Goal: Check status: Check status

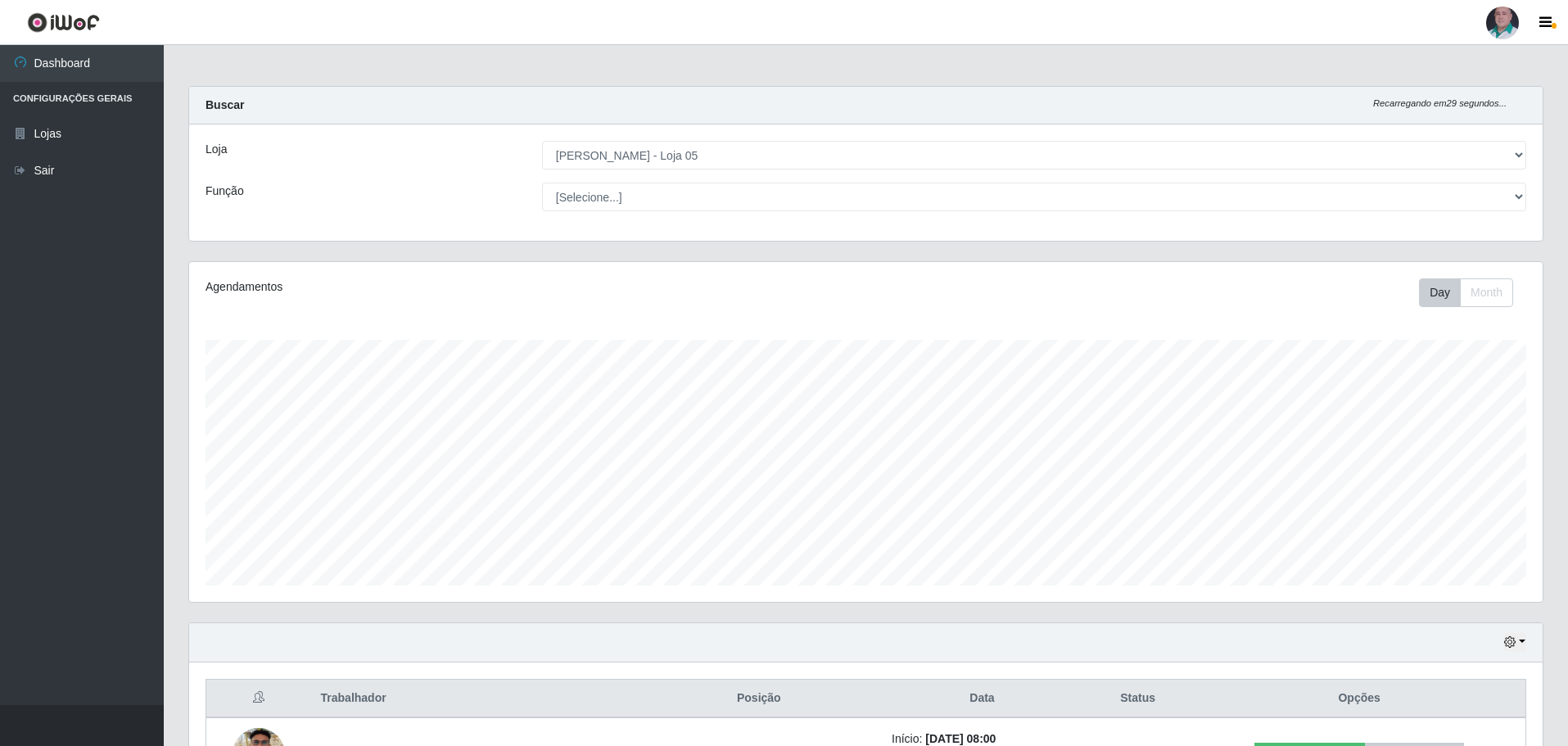
select select "252"
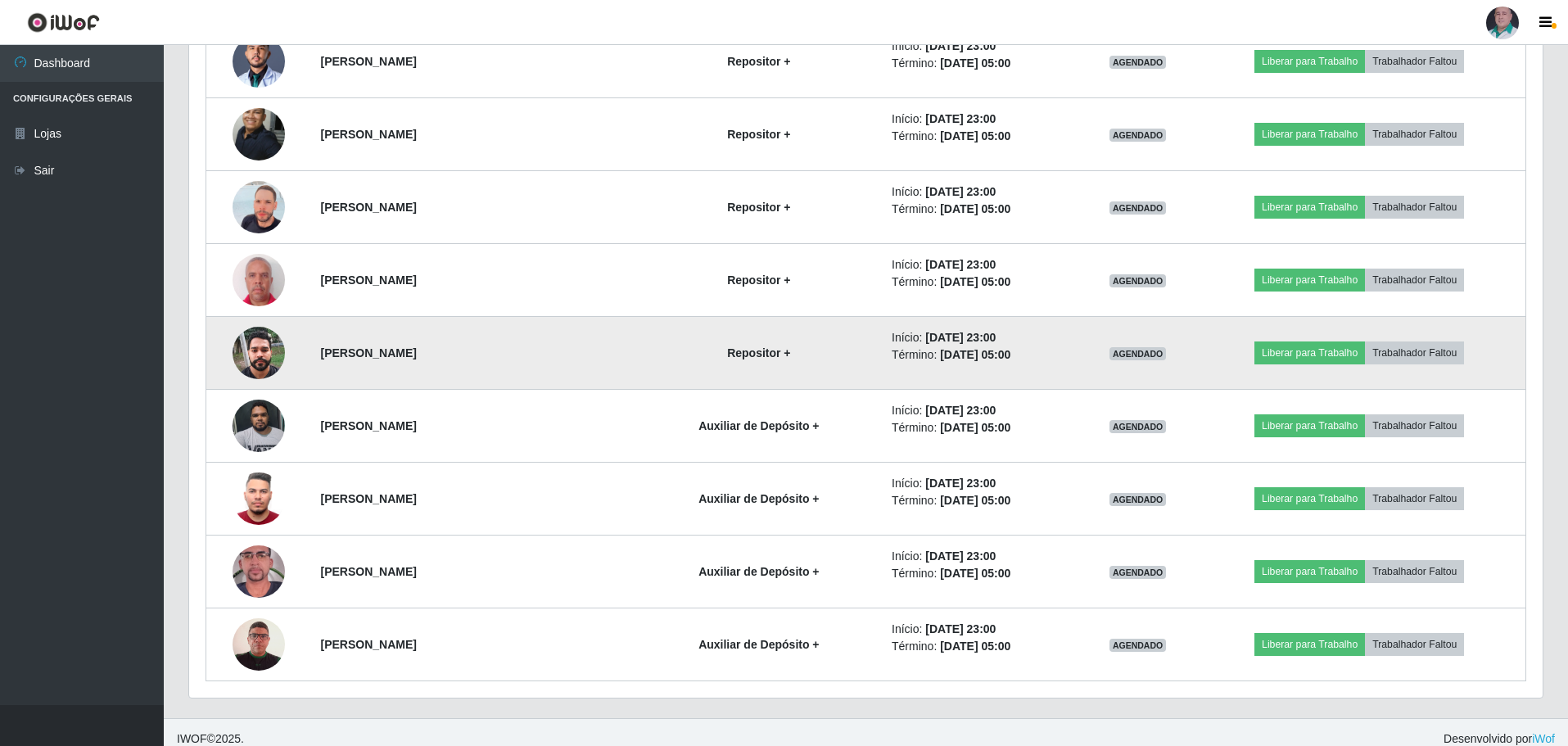
scroll to position [5589, 0]
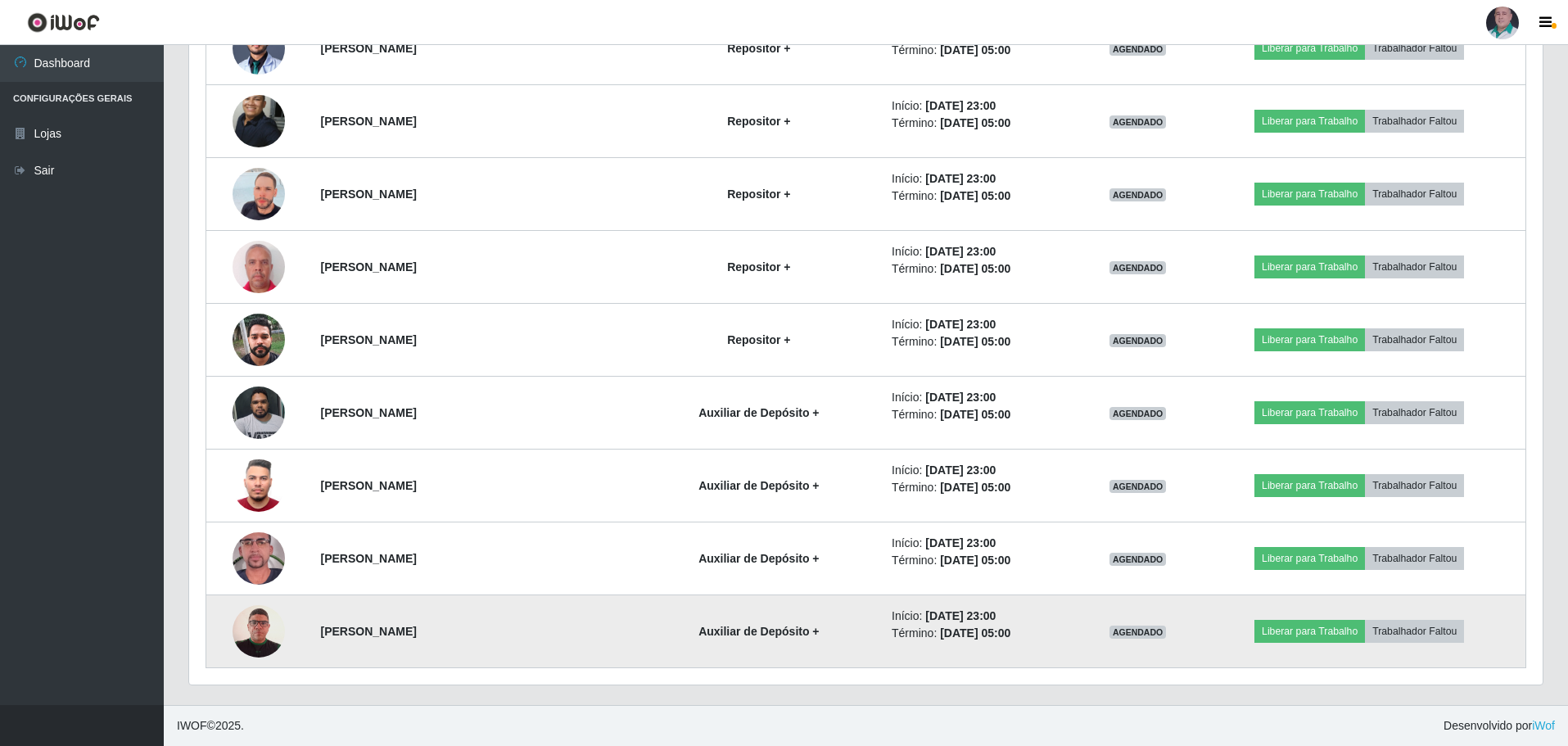
click at [250, 631] on img at bounding box center [259, 631] width 53 height 75
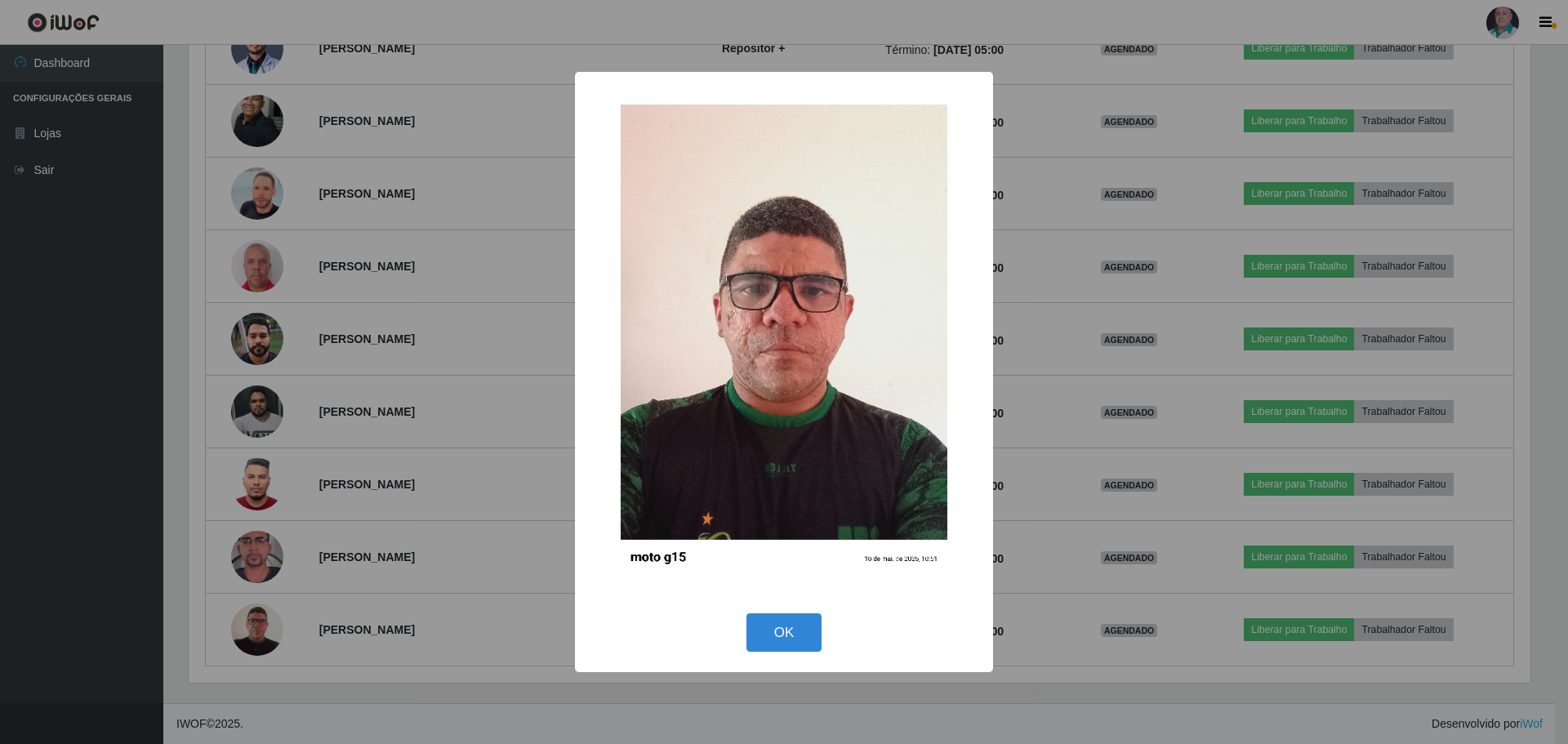
drag, startPoint x: 793, startPoint y: 640, endPoint x: 205, endPoint y: 584, distance: 590.7
click at [791, 637] on button "OK" at bounding box center [784, 632] width 76 height 38
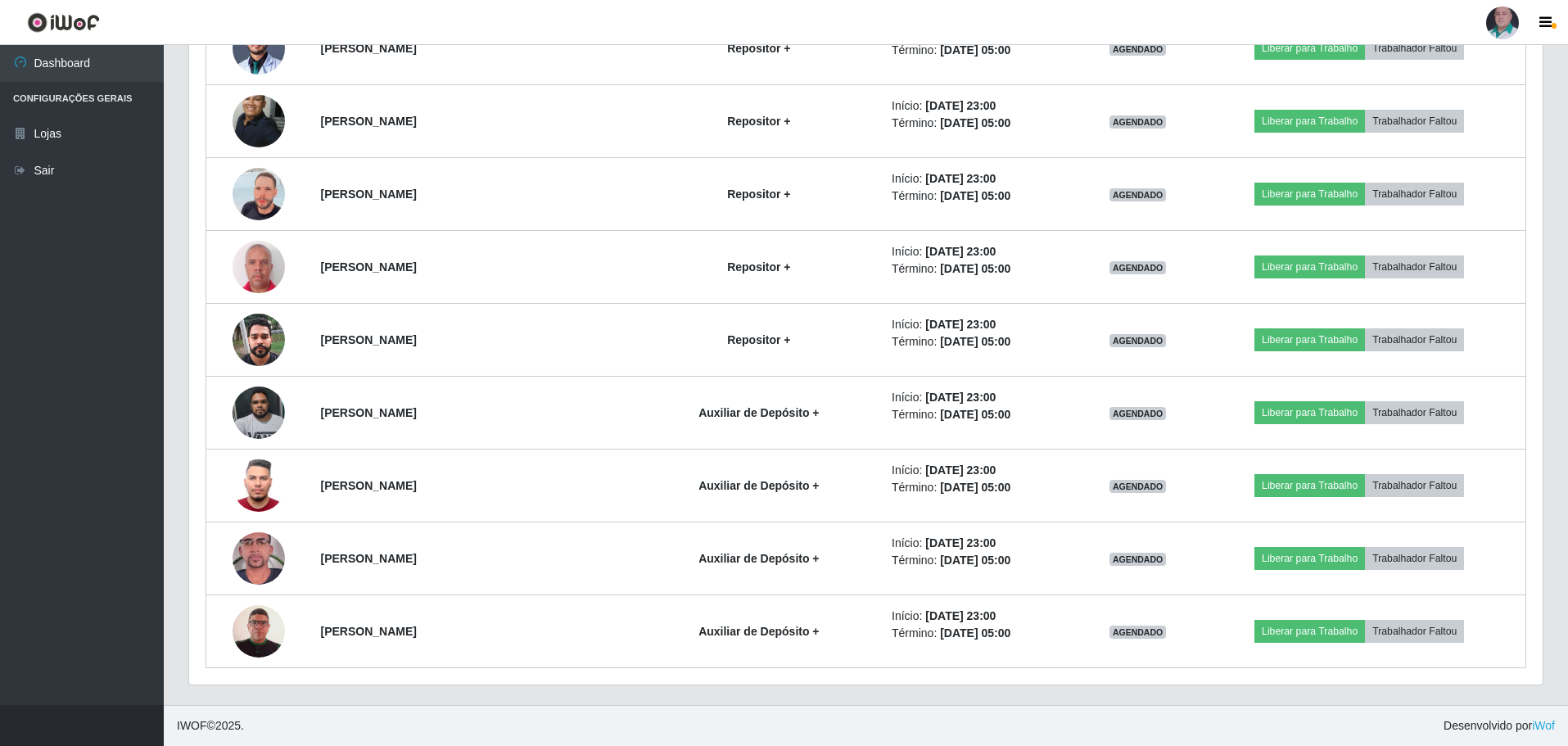
scroll to position [340, 1353]
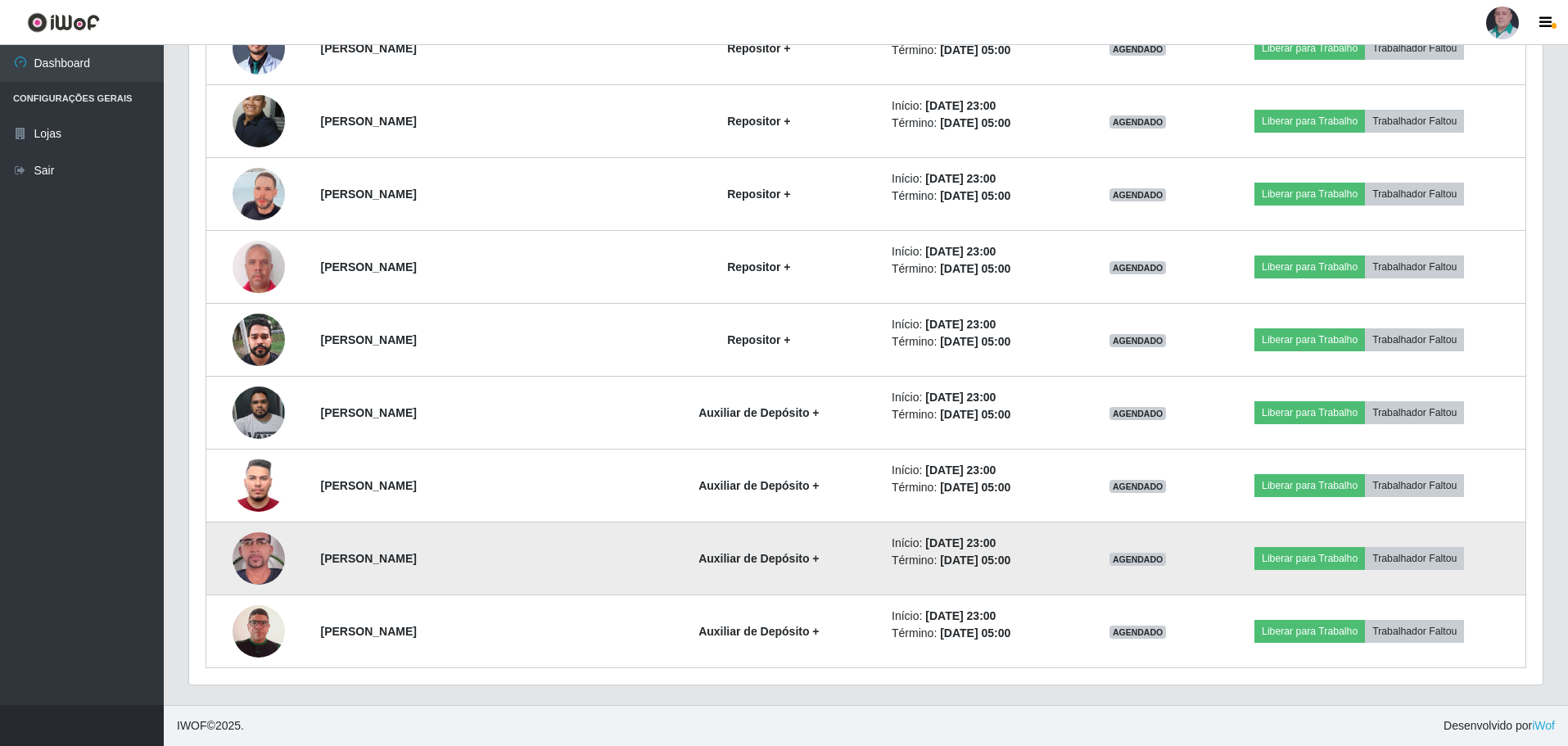
click at [261, 556] on img at bounding box center [259, 559] width 53 height 94
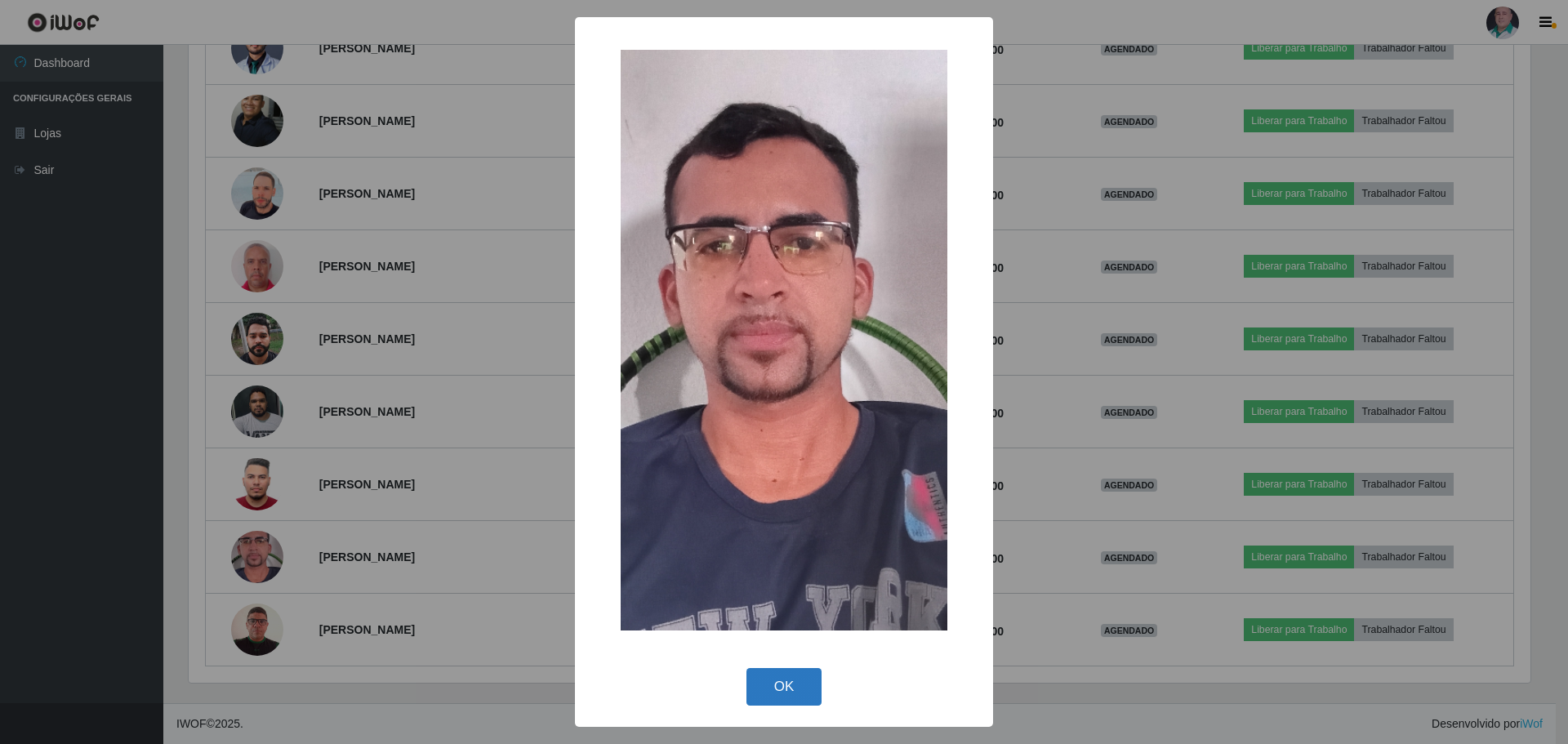
click at [776, 684] on button "OK" at bounding box center [784, 687] width 76 height 38
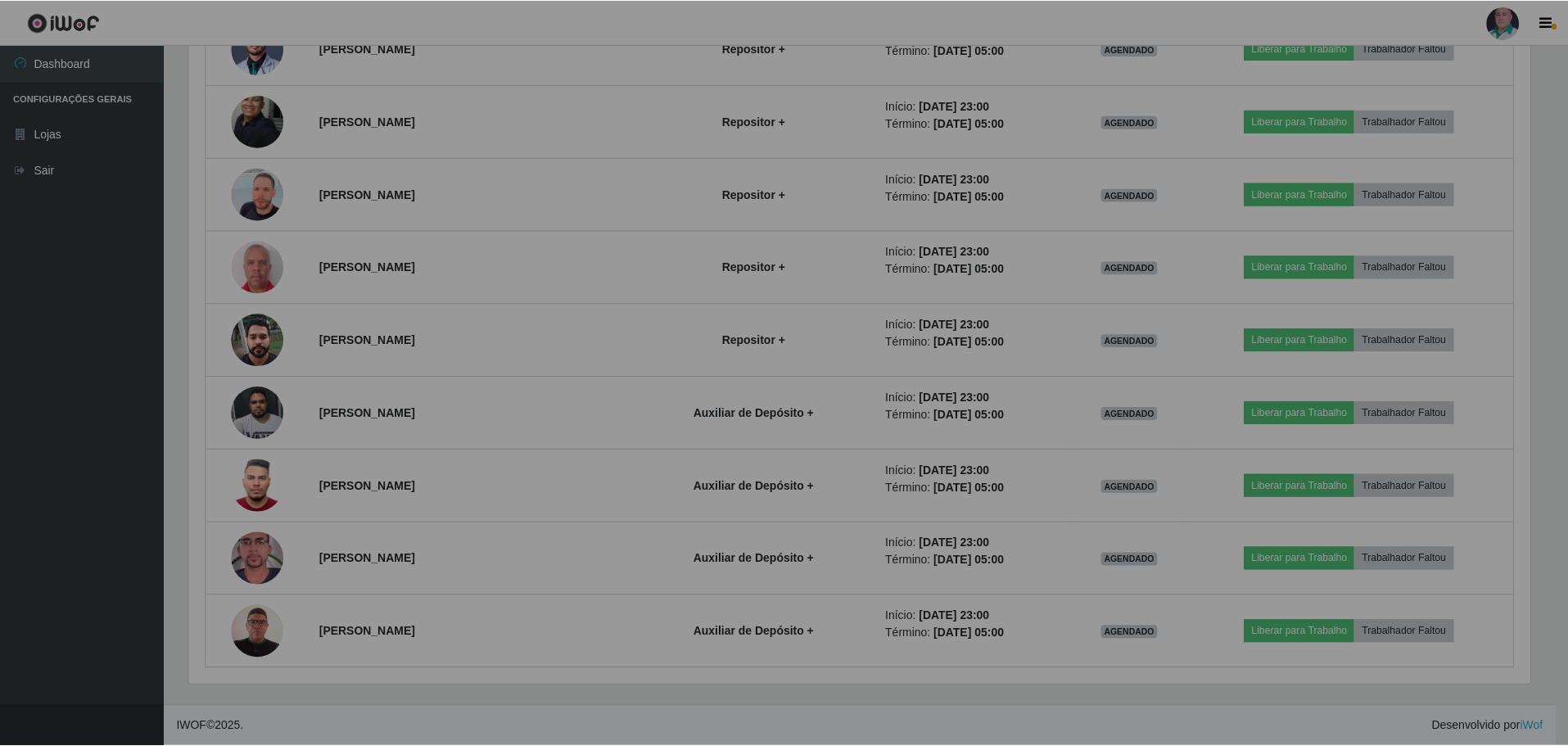
scroll to position [340, 1353]
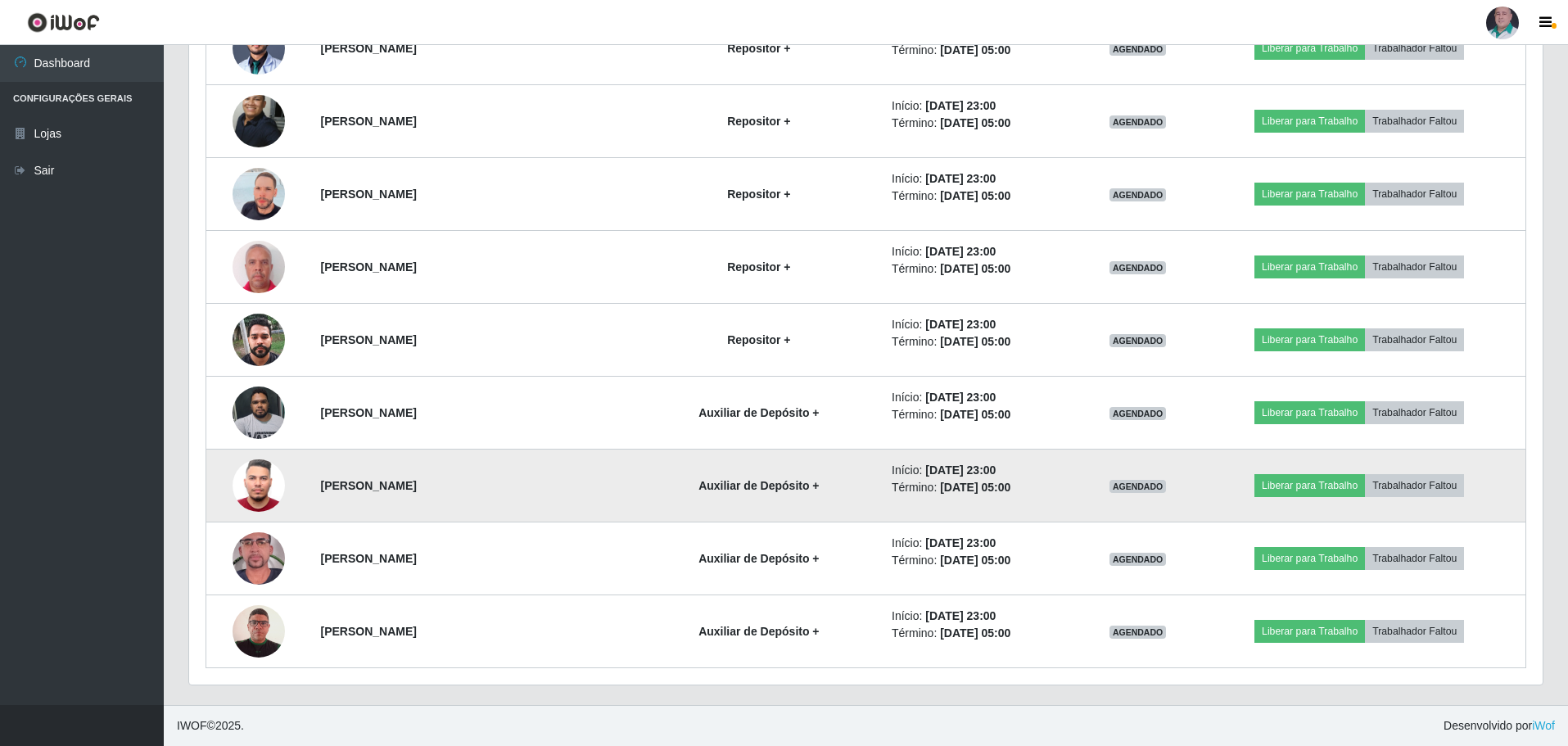
click at [265, 497] on img at bounding box center [259, 485] width 53 height 70
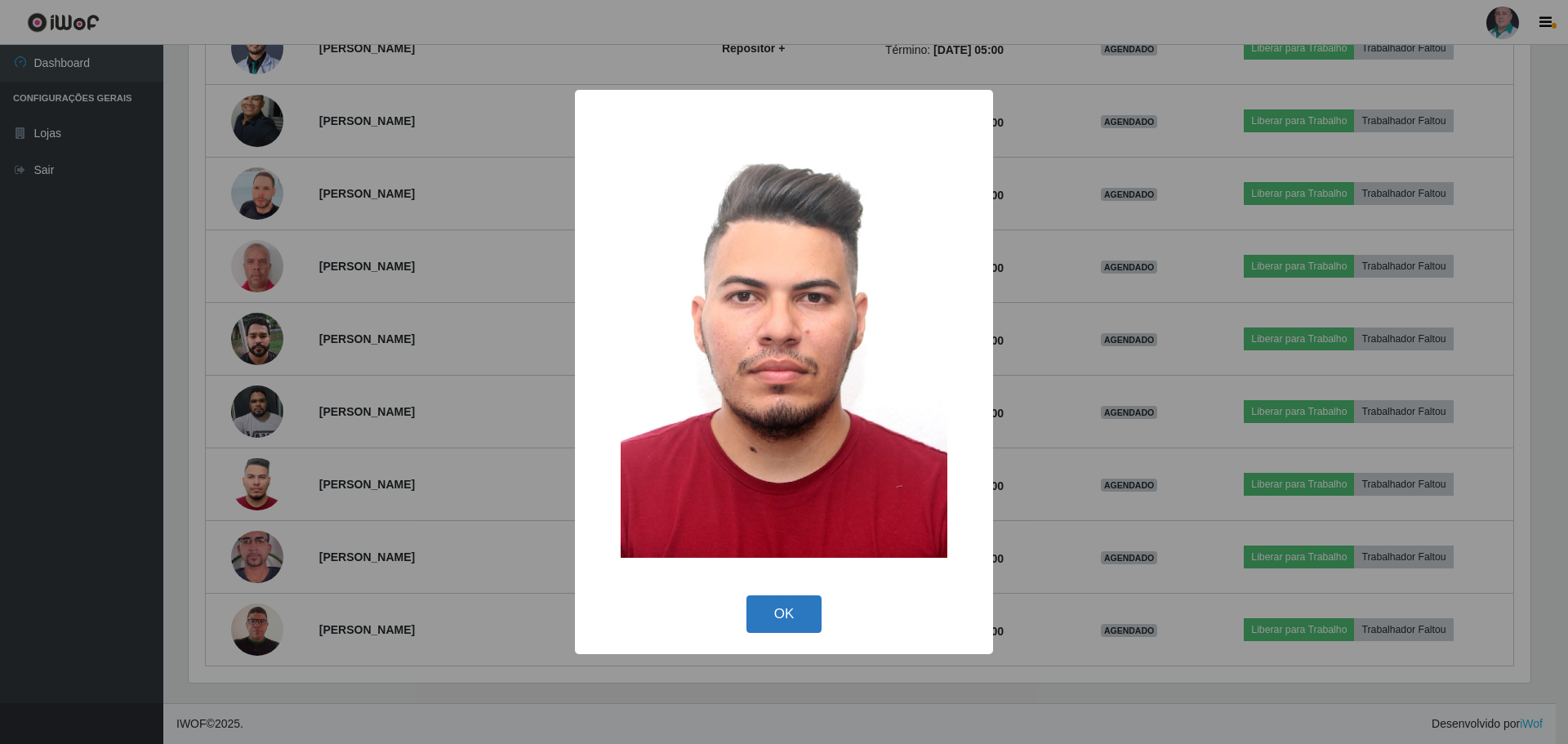
click at [810, 624] on button "OK" at bounding box center [784, 614] width 76 height 38
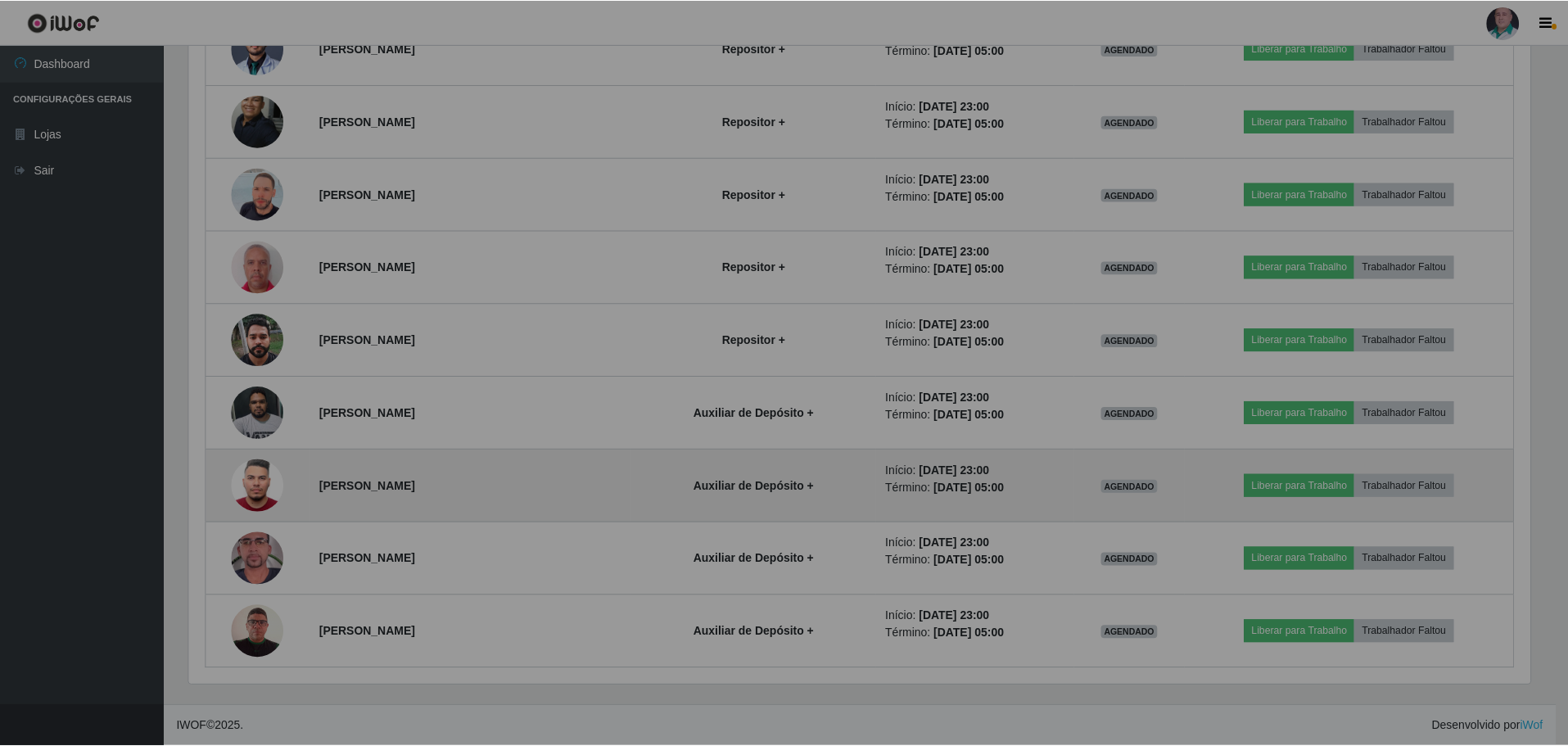
scroll to position [340, 1353]
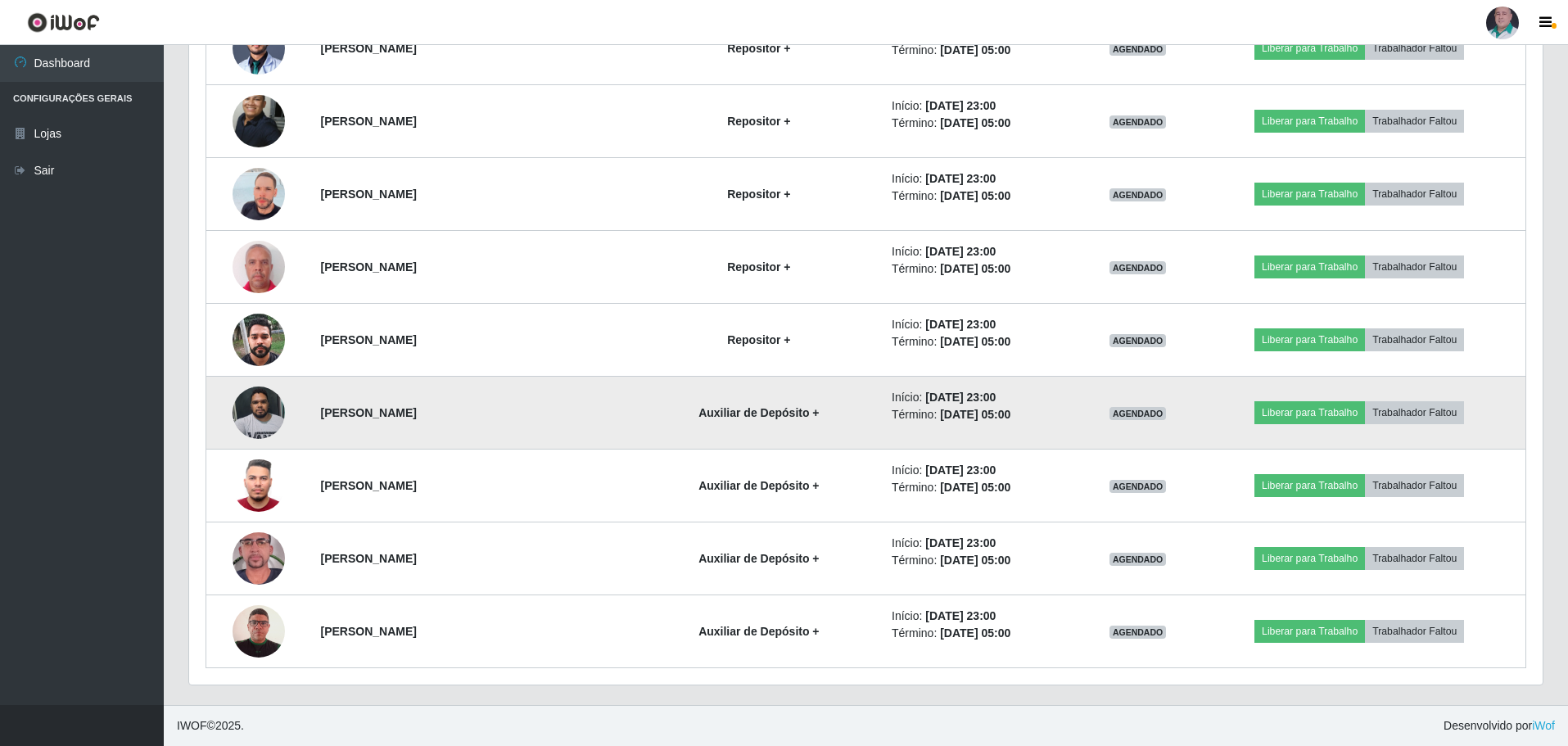
click at [253, 416] on img at bounding box center [259, 412] width 53 height 70
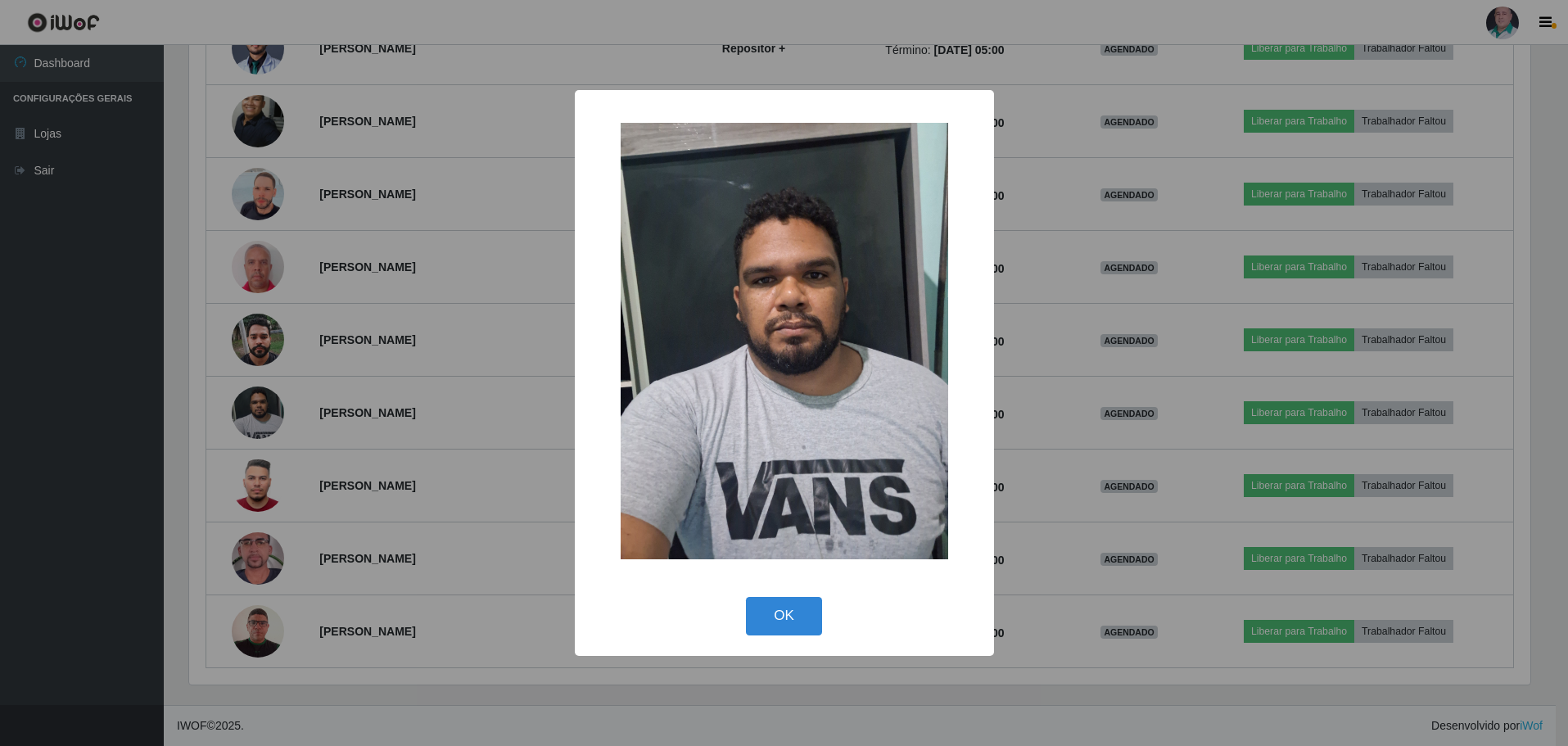
scroll to position [340, 1346]
click at [761, 617] on button "OK" at bounding box center [786, 616] width 76 height 38
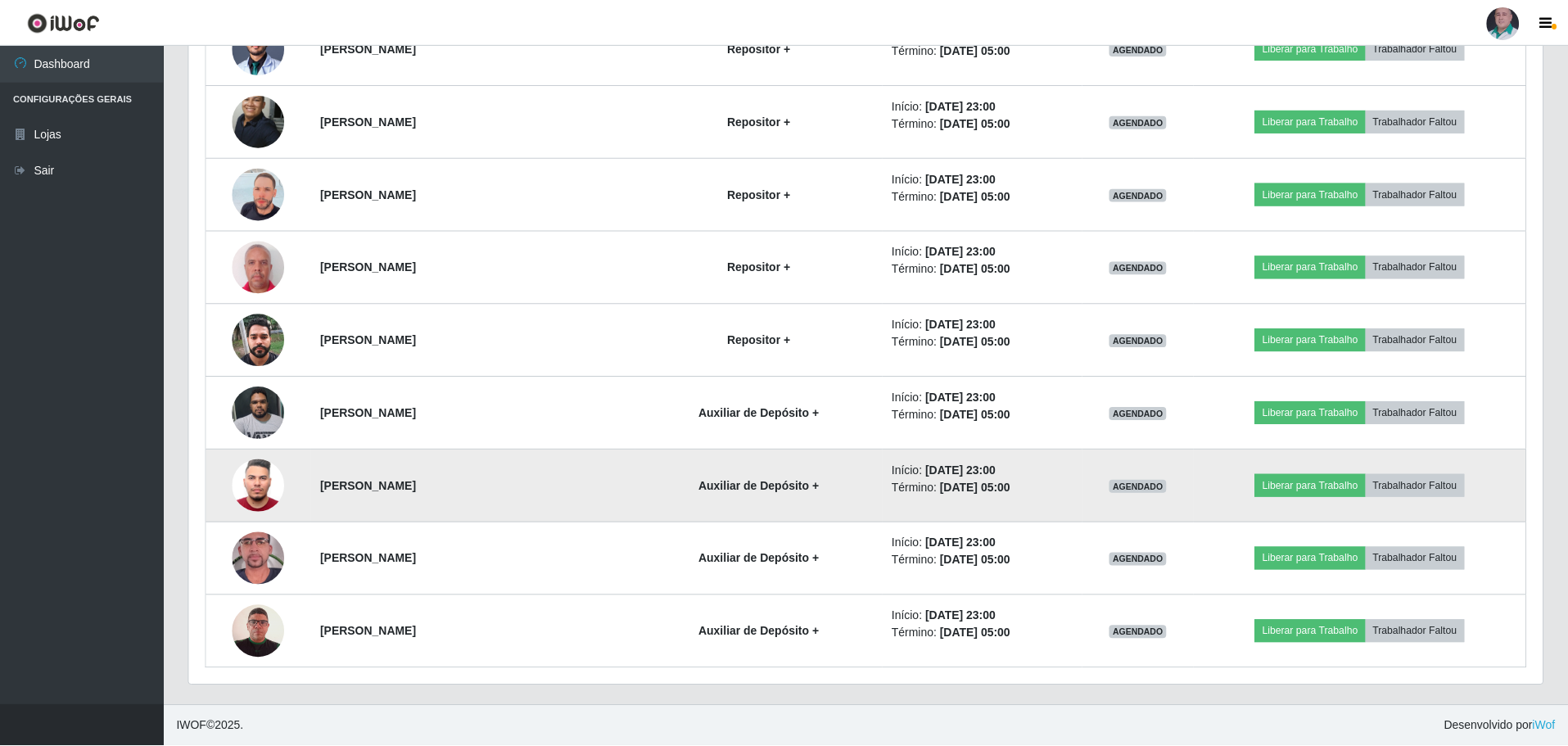
scroll to position [340, 1353]
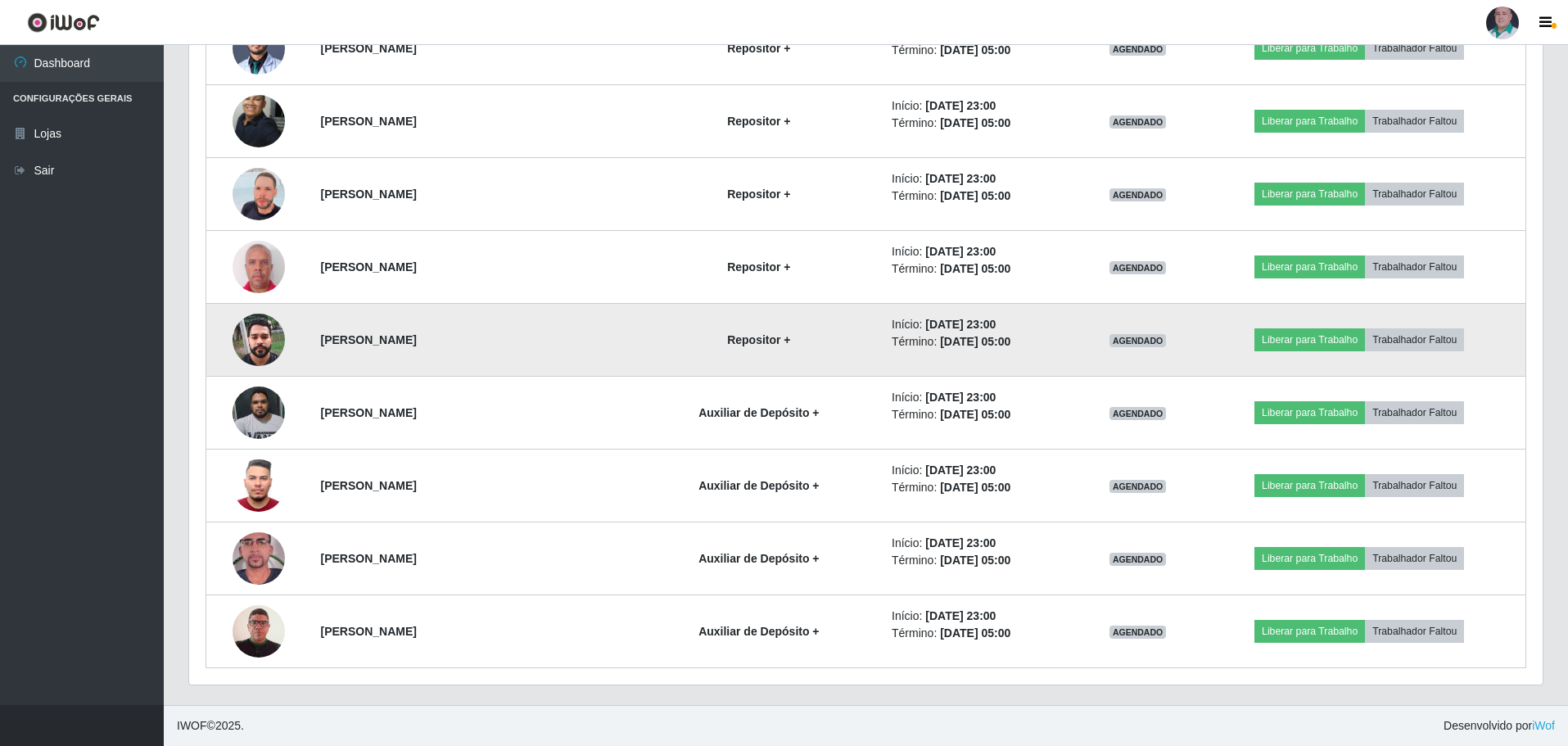
click at [257, 340] on img at bounding box center [259, 340] width 53 height 70
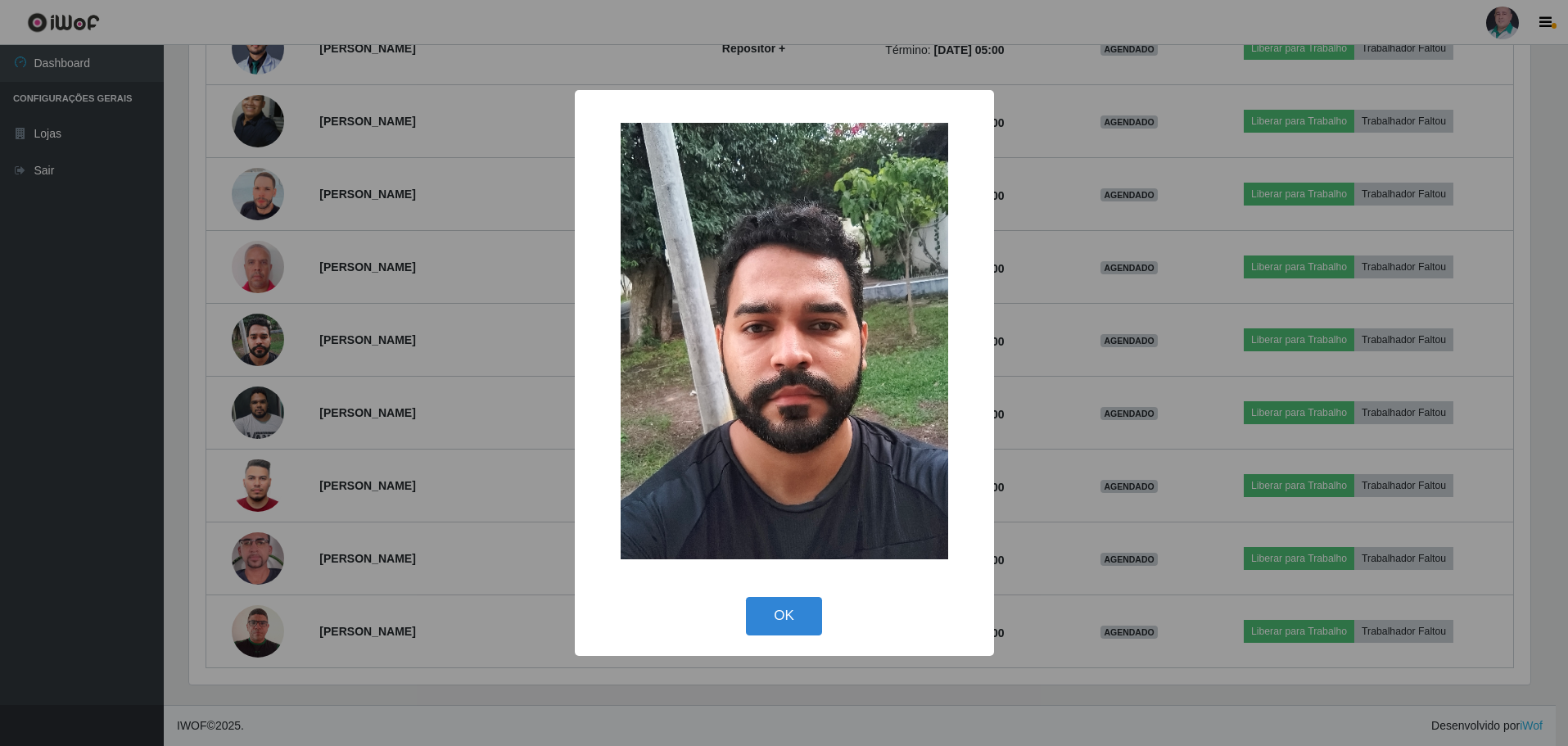
scroll to position [340, 1346]
click at [807, 606] on button "OK" at bounding box center [786, 616] width 76 height 38
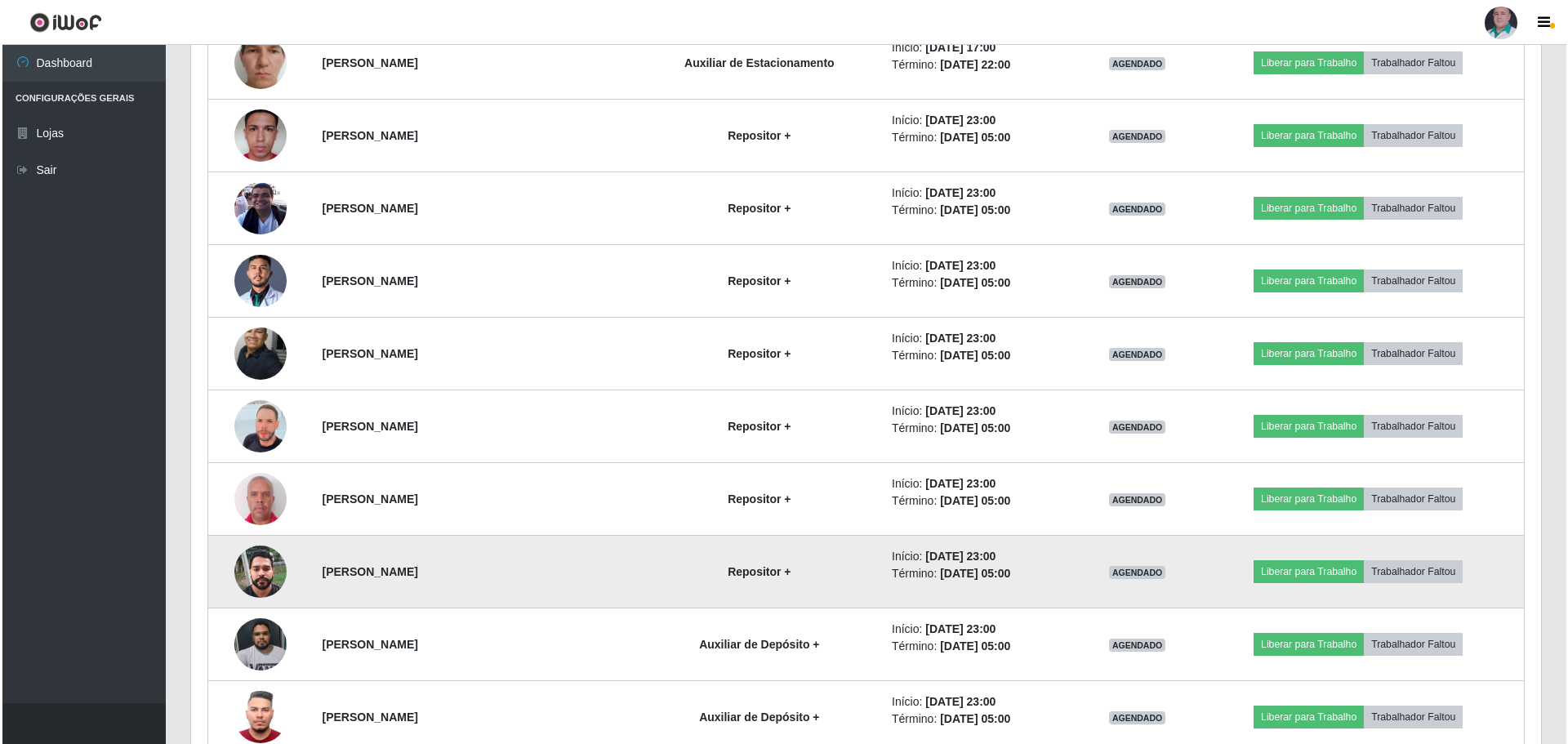
scroll to position [5329, 0]
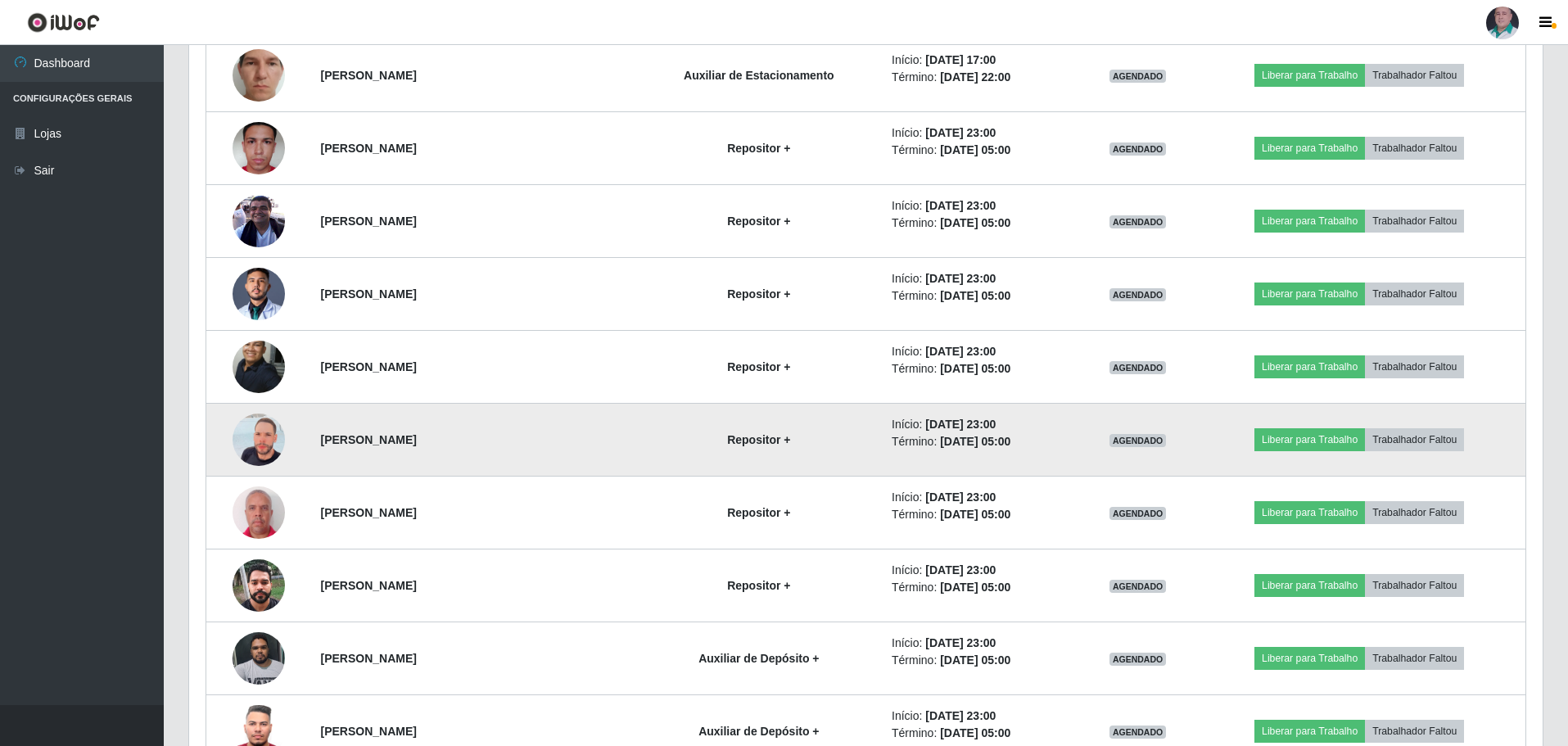
click at [267, 429] on img at bounding box center [259, 440] width 53 height 94
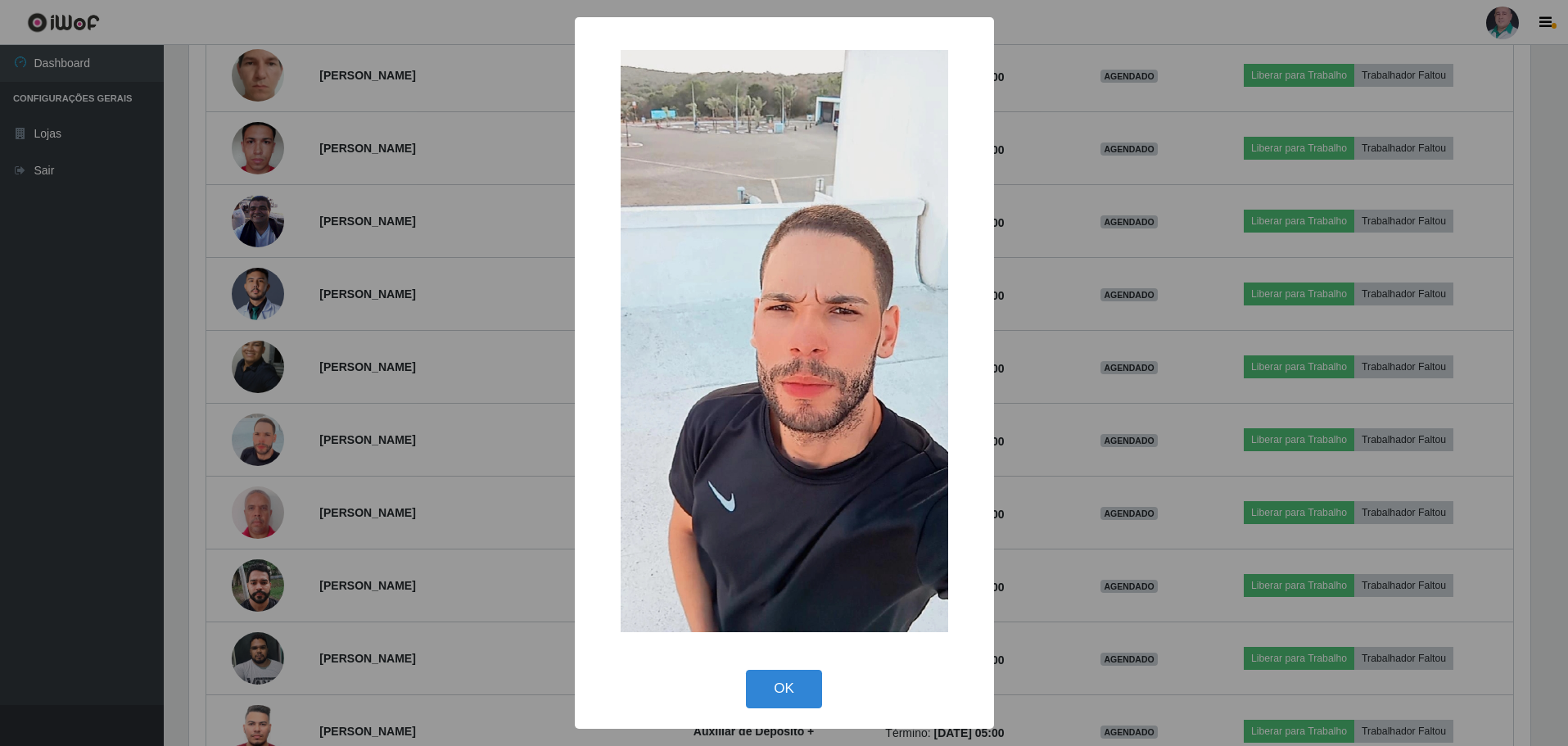
scroll to position [340, 1346]
click at [788, 689] on button "OK" at bounding box center [786, 689] width 76 height 38
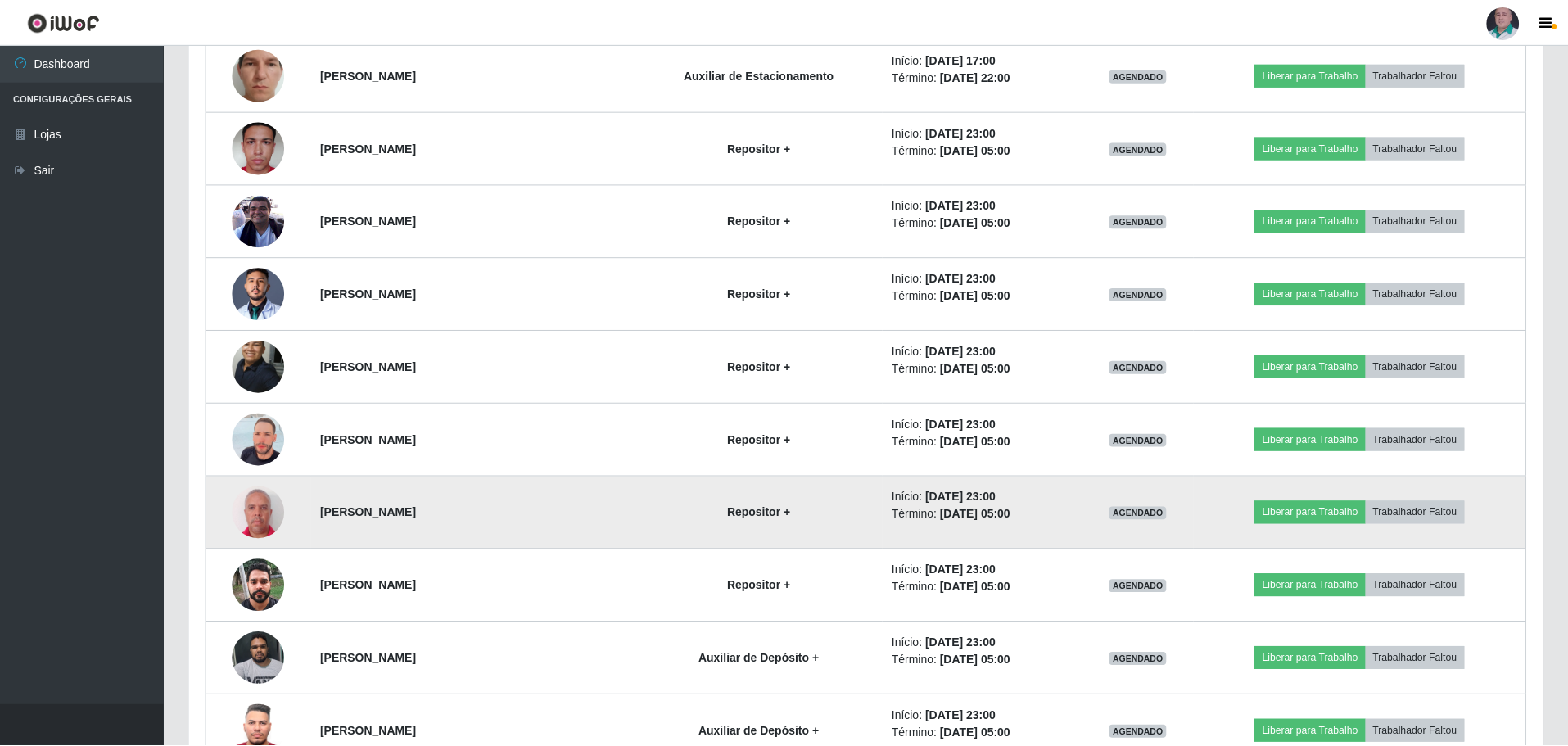
scroll to position [0, 0]
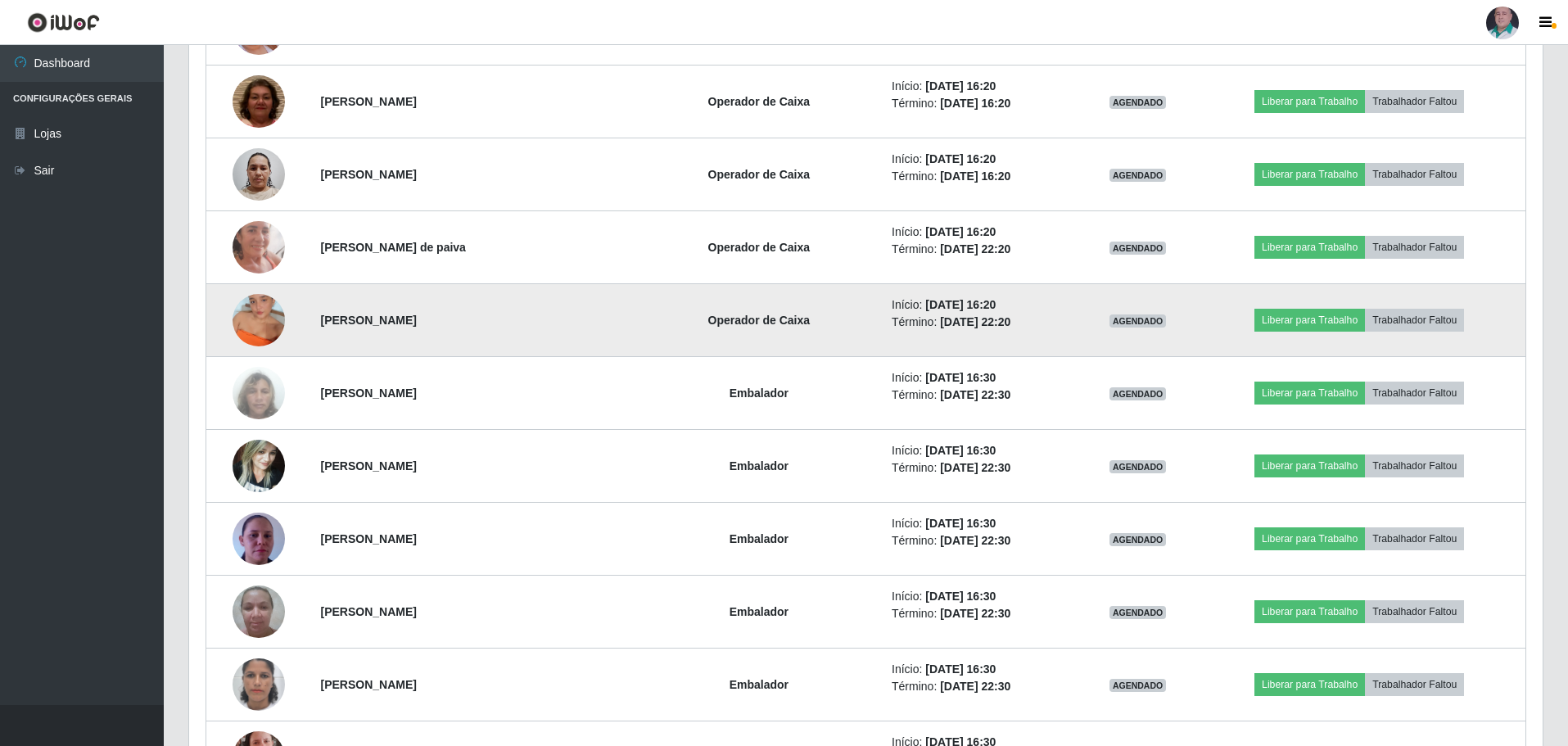
click at [250, 324] on img at bounding box center [259, 320] width 53 height 94
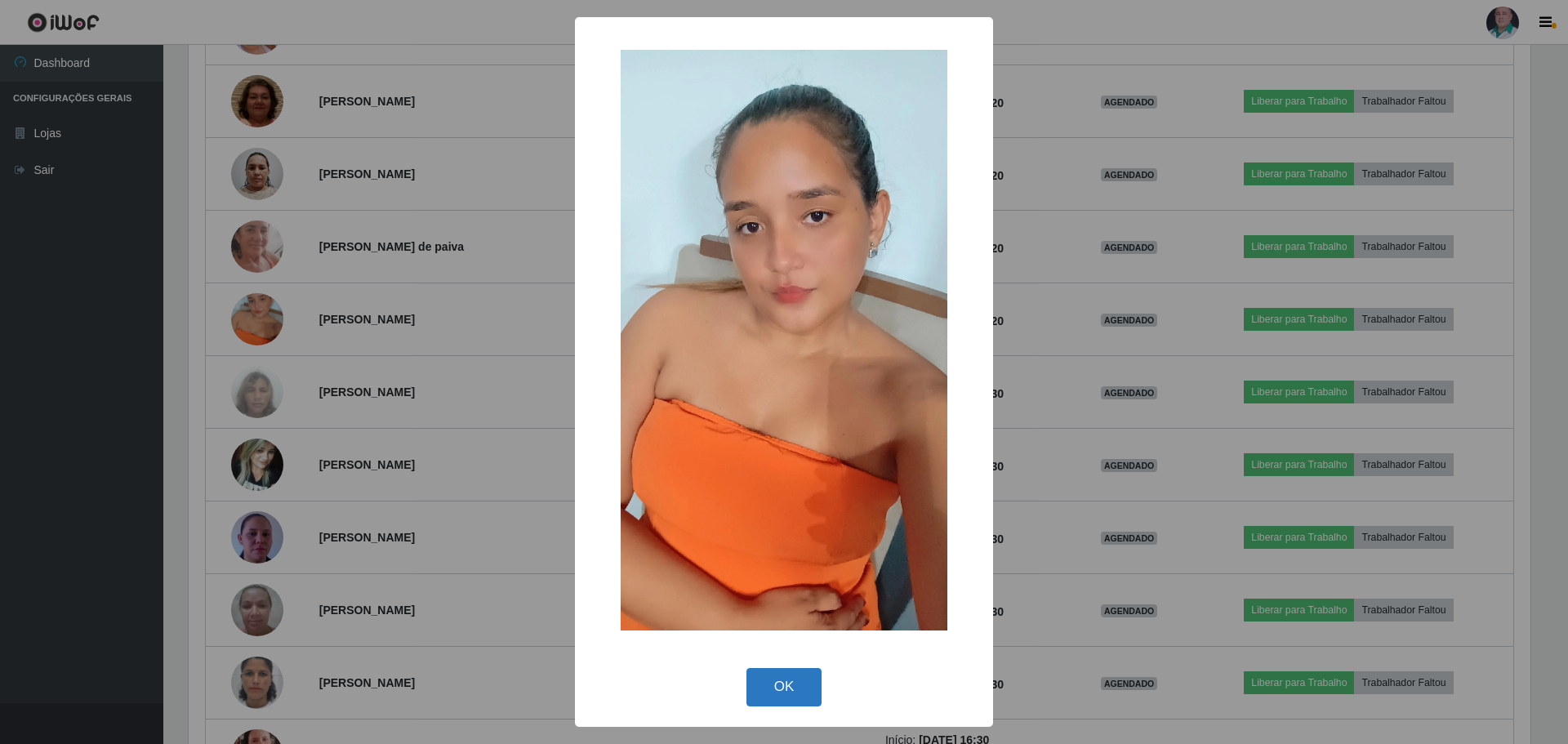
click at [774, 678] on button "OK" at bounding box center [784, 687] width 76 height 38
